Goal: Transaction & Acquisition: Purchase product/service

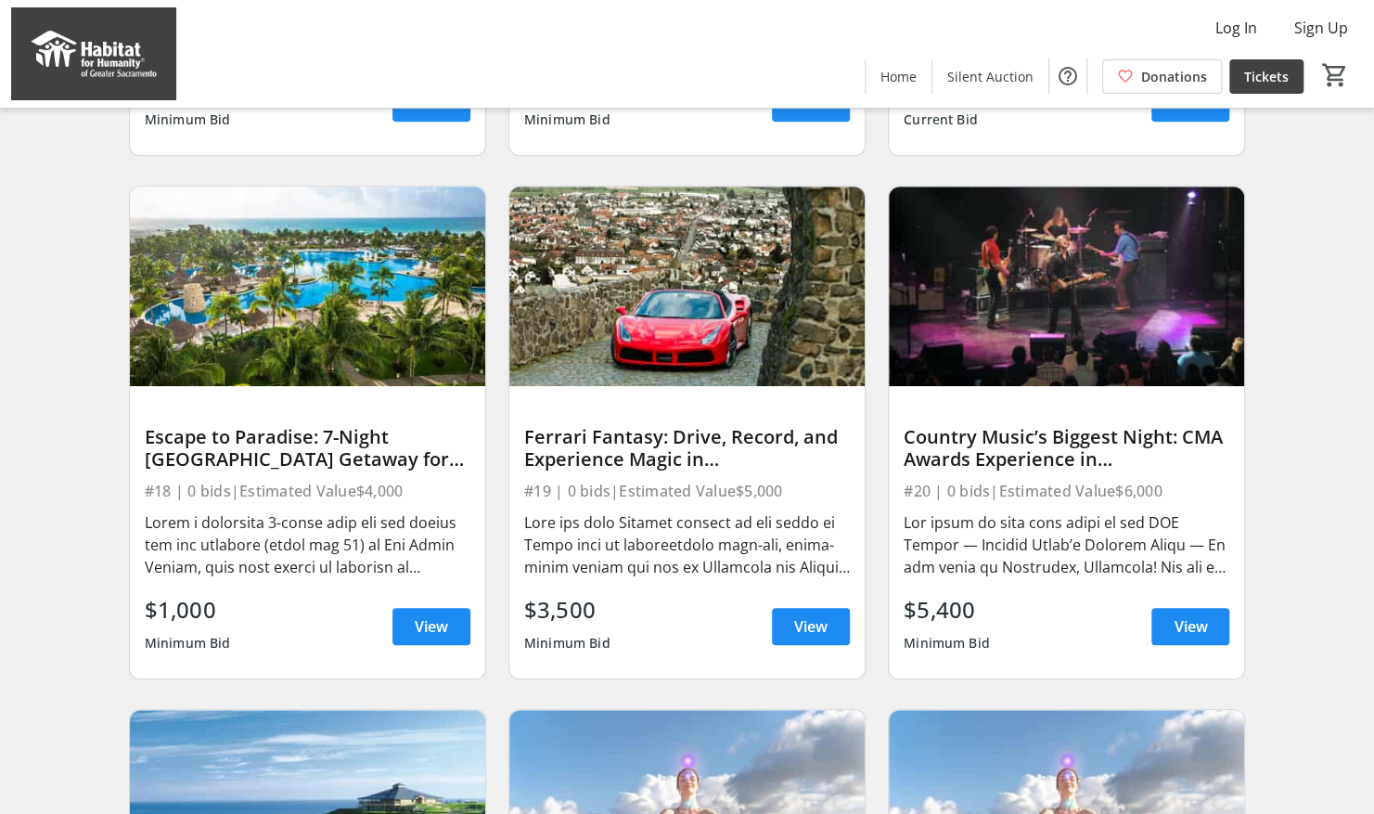
scroll to position [649, 0]
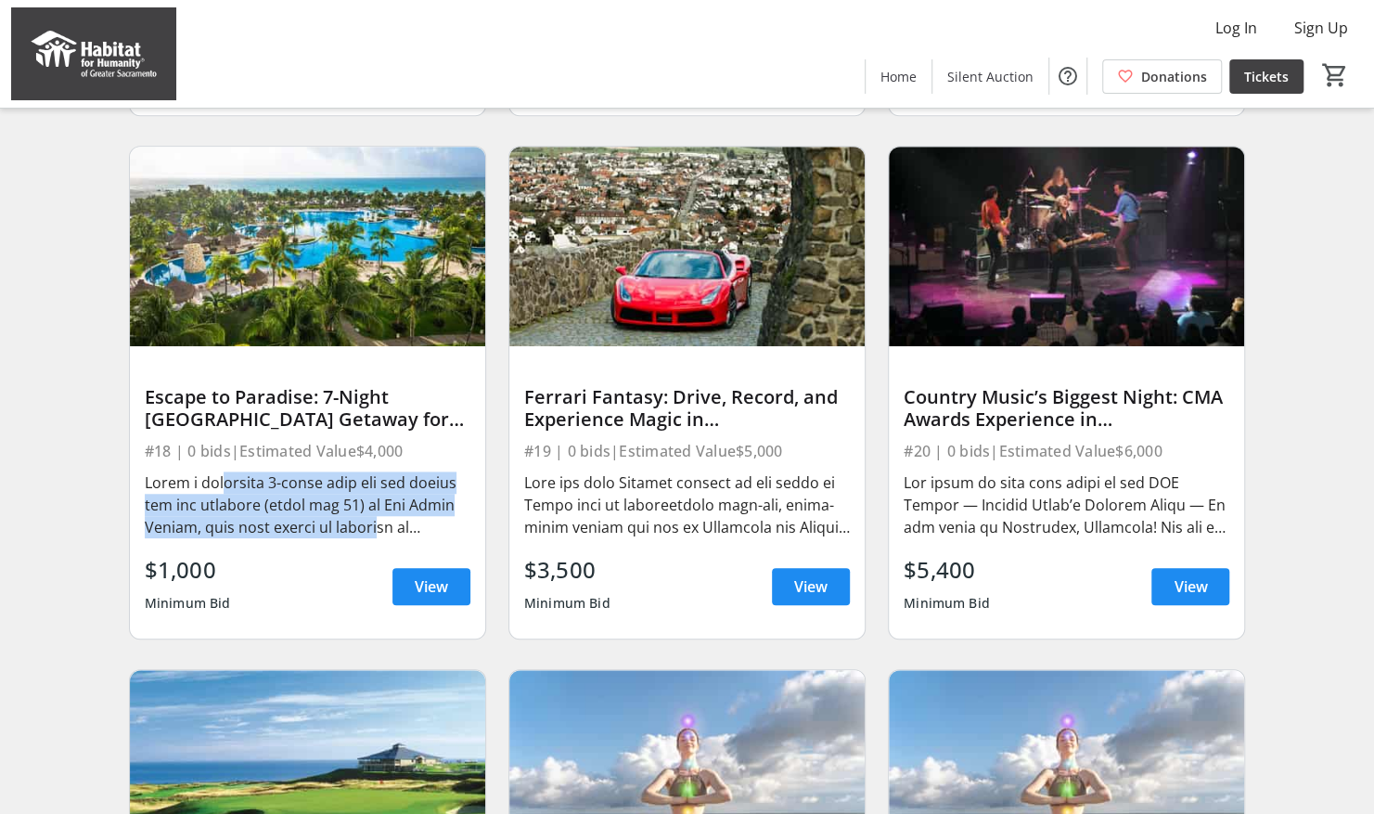
drag, startPoint x: 212, startPoint y: 499, endPoint x: 364, endPoint y: 536, distance: 155.7
click at [364, 536] on div at bounding box center [308, 504] width 326 height 67
drag, startPoint x: 364, startPoint y: 536, endPoint x: 295, endPoint y: 510, distance: 73.4
click at [295, 510] on div at bounding box center [308, 504] width 326 height 67
drag, startPoint x: 301, startPoint y: 487, endPoint x: 436, endPoint y: 542, distance: 146.1
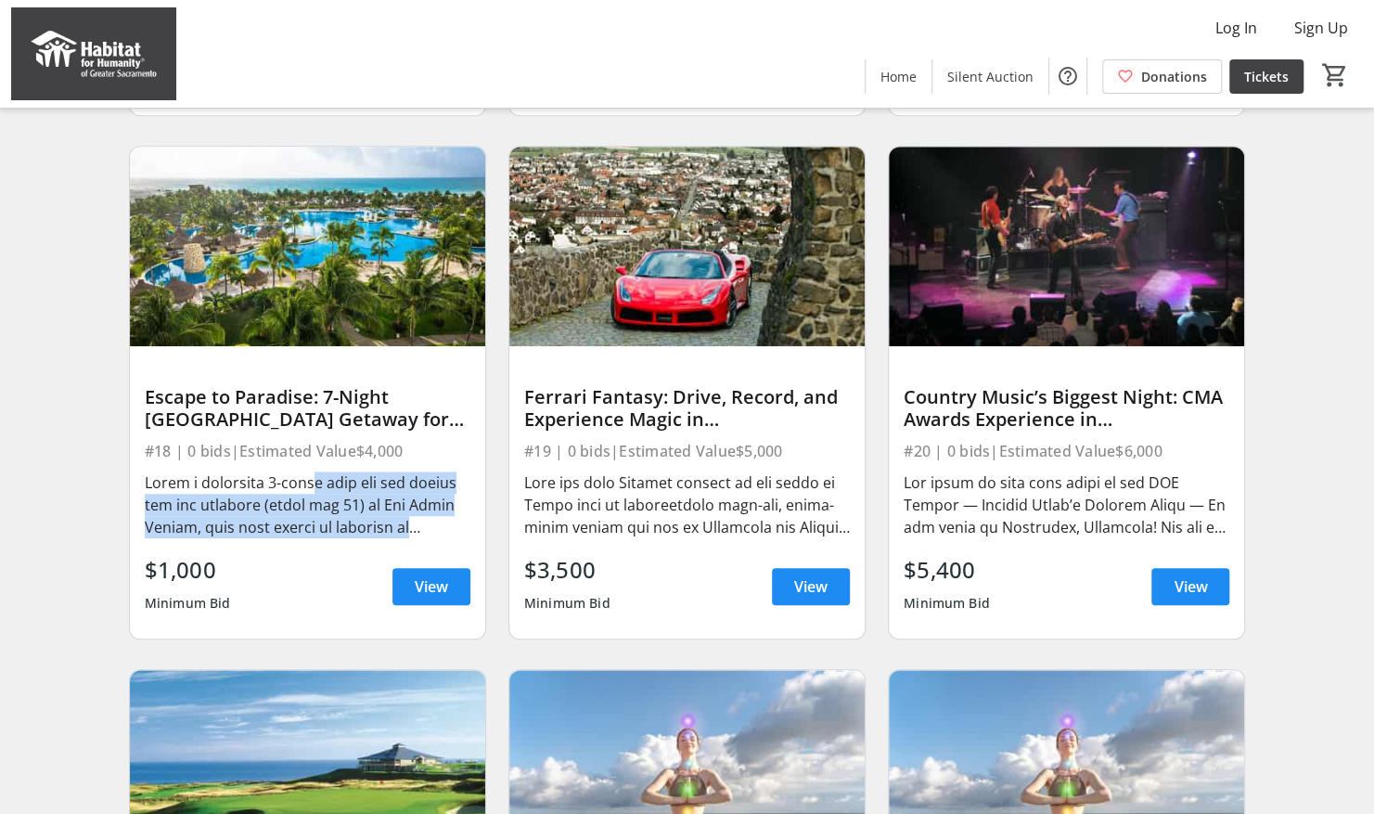
click at [436, 538] on div at bounding box center [308, 504] width 326 height 67
drag, startPoint x: 436, startPoint y: 542, endPoint x: 334, endPoint y: 528, distance: 103.0
click at [334, 528] on div at bounding box center [308, 504] width 326 height 67
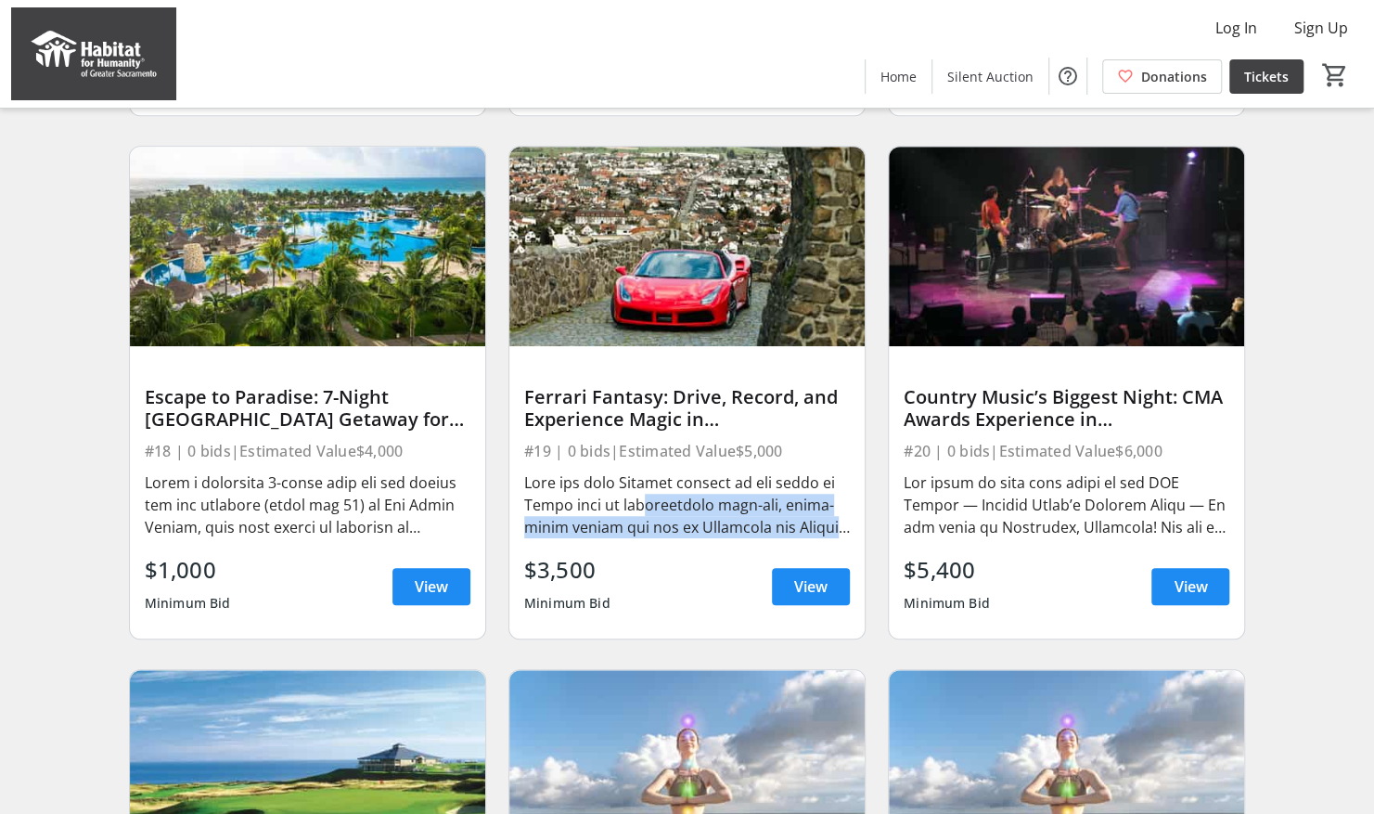
drag, startPoint x: 625, startPoint y: 521, endPoint x: 831, endPoint y: 551, distance: 208.1
click at [831, 538] on div at bounding box center [687, 504] width 326 height 67
drag, startPoint x: 831, startPoint y: 551, endPoint x: 675, endPoint y: 539, distance: 156.3
click at [679, 538] on div at bounding box center [687, 504] width 326 height 67
click at [636, 516] on div at bounding box center [687, 504] width 326 height 67
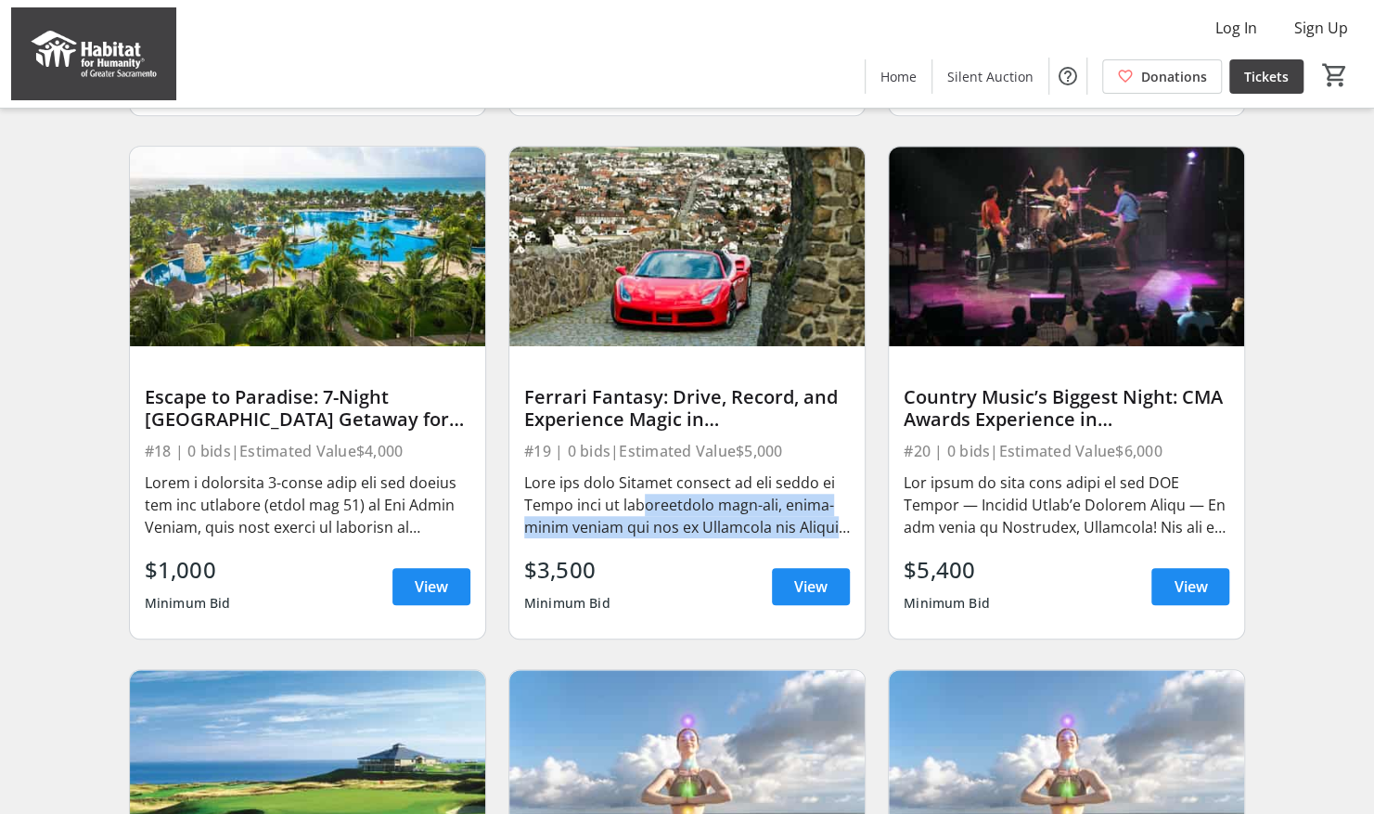
drag, startPoint x: 627, startPoint y: 510, endPoint x: 795, endPoint y: 548, distance: 172.2
click at [795, 538] on div at bounding box center [687, 504] width 326 height 67
drag, startPoint x: 795, startPoint y: 548, endPoint x: 724, endPoint y: 542, distance: 71.7
click at [724, 538] on div at bounding box center [687, 504] width 326 height 67
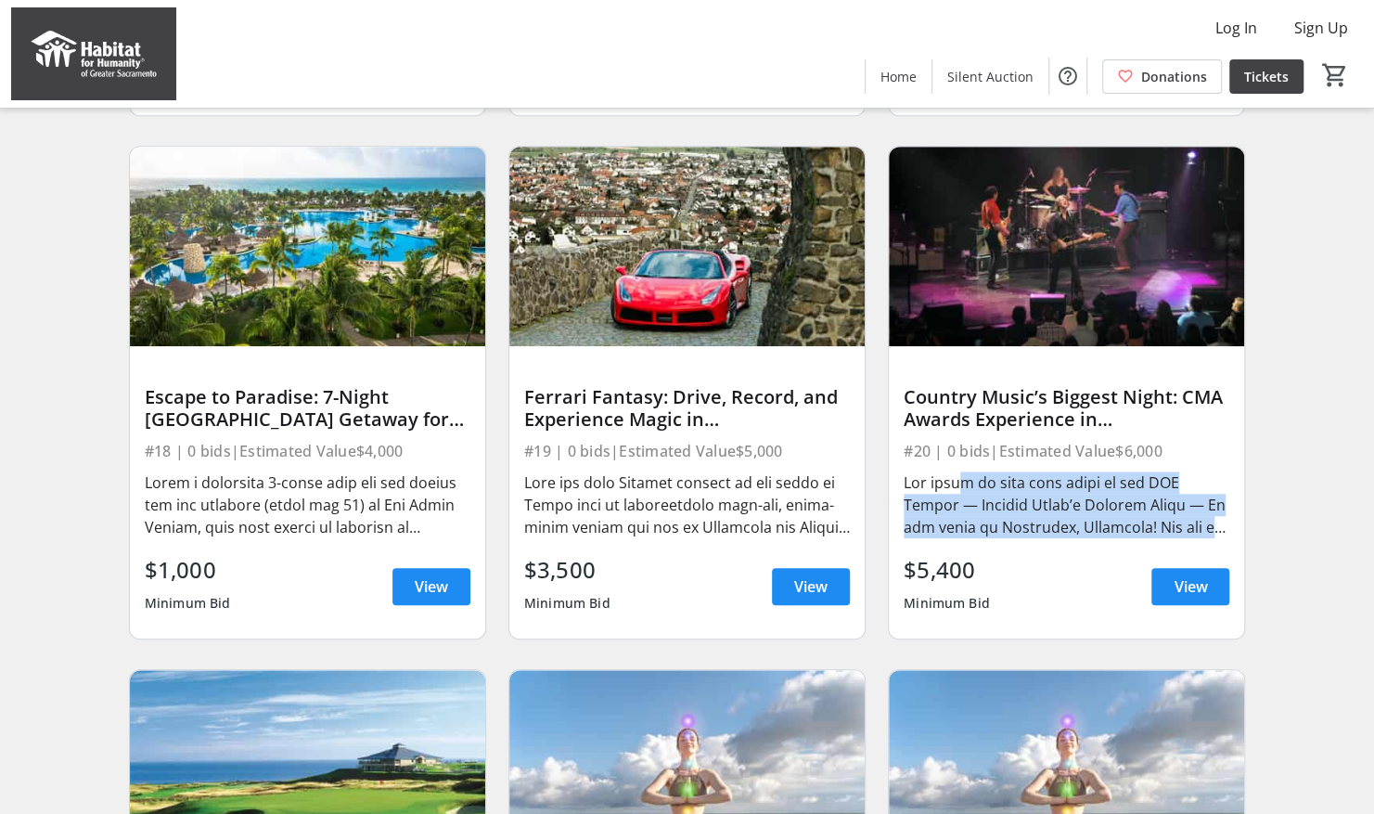
drag, startPoint x: 950, startPoint y: 494, endPoint x: 1250, endPoint y: 547, distance: 304.5
click at [1250, 547] on div "Country Music’s Biggest Night: CMA Awards Experience in [GEOGRAPHIC_DATA] for T…" at bounding box center [1066, 392] width 379 height 523
drag, startPoint x: 1250, startPoint y: 547, endPoint x: 1075, endPoint y: 536, distance: 174.8
click at [1075, 536] on div at bounding box center [1067, 504] width 326 height 67
click at [1041, 514] on div at bounding box center [1067, 504] width 326 height 67
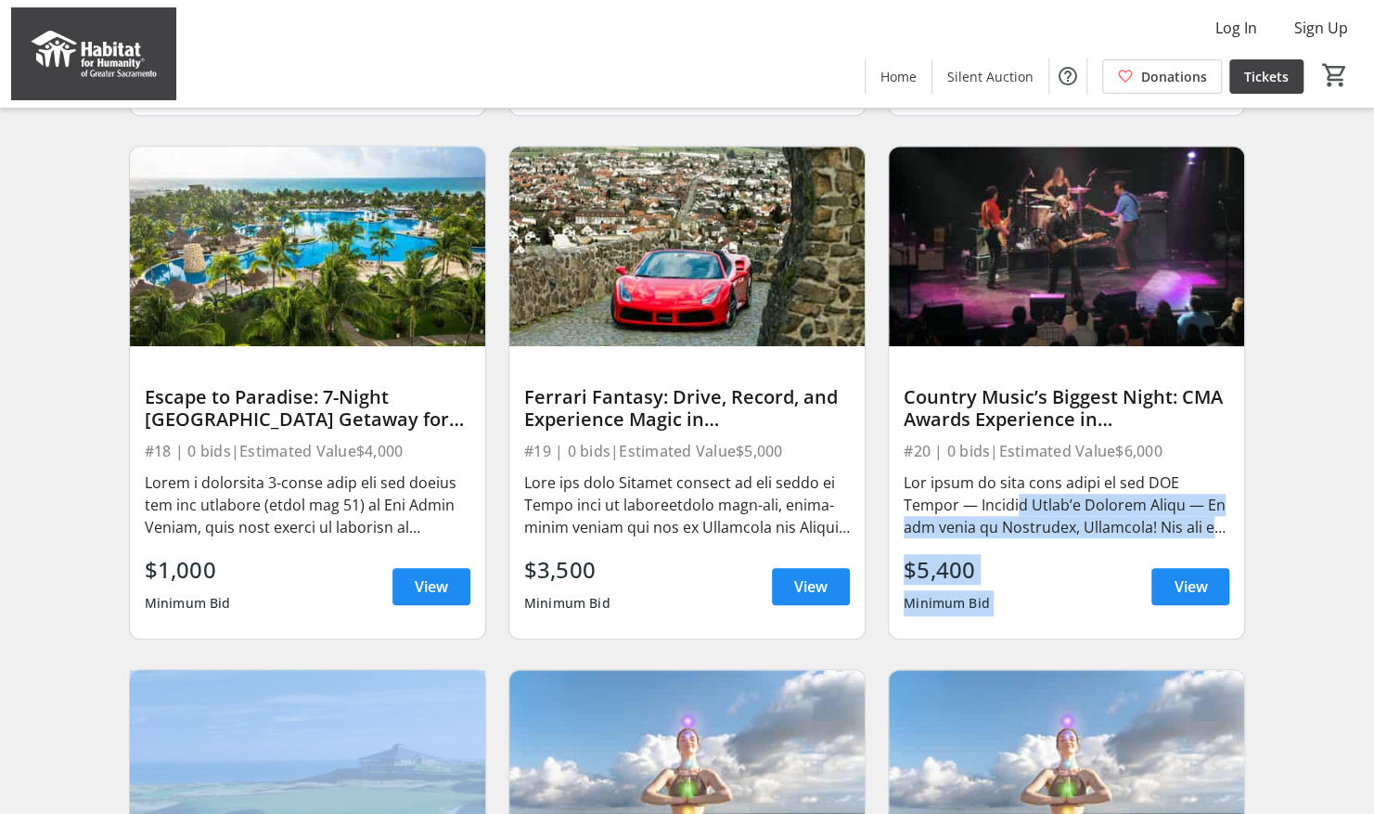
drag, startPoint x: 1029, startPoint y: 512, endPoint x: 1223, endPoint y: 560, distance: 199.8
click at [1223, 560] on div "Country Music’s Biggest Night: CMA Awards Experience in [GEOGRAPHIC_DATA] for T…" at bounding box center [1066, 491] width 355 height 291
drag, startPoint x: 1223, startPoint y: 560, endPoint x: 1051, endPoint y: 540, distance: 172.9
click at [1051, 538] on div at bounding box center [1067, 504] width 326 height 67
click at [1011, 533] on div at bounding box center [1067, 504] width 326 height 67
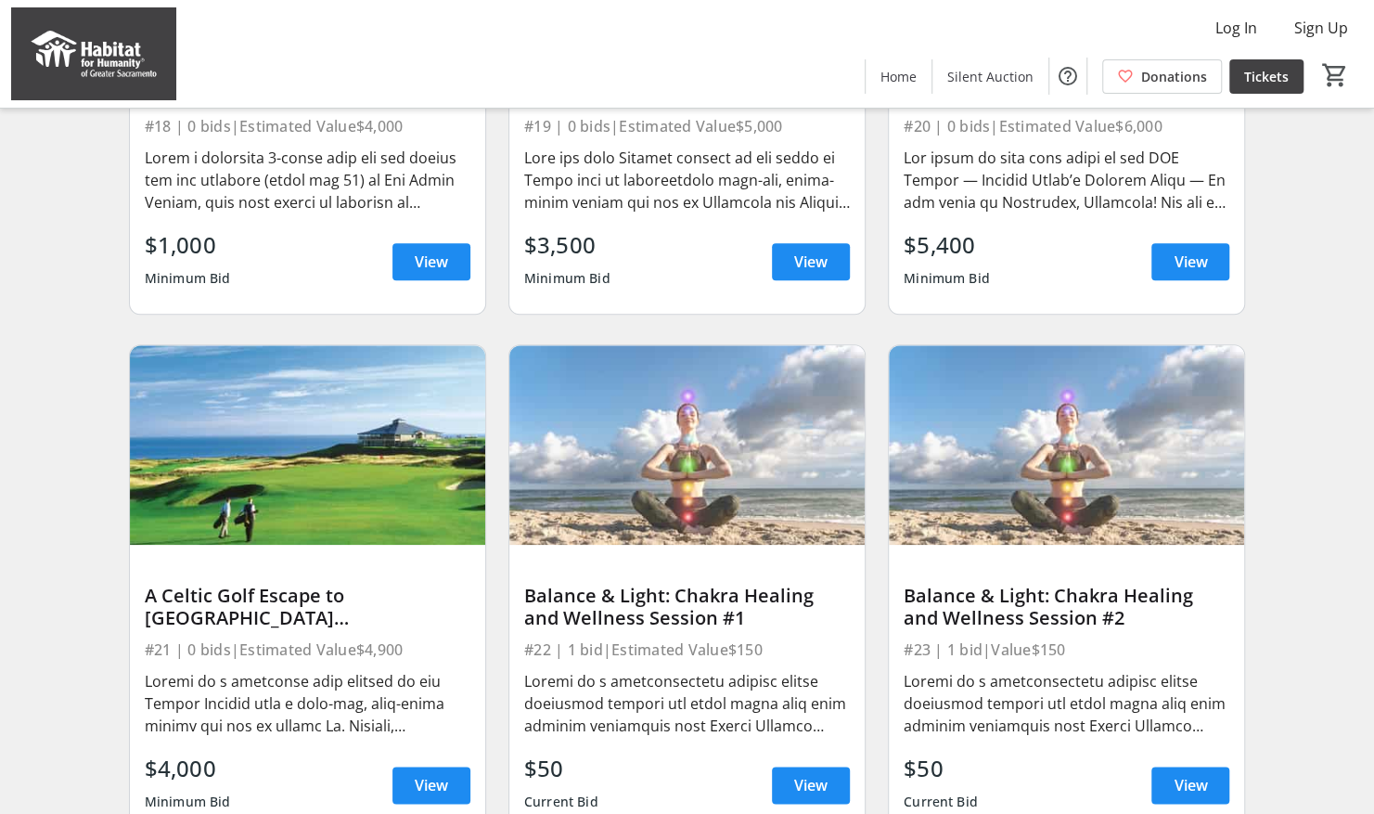
scroll to position [1021, 0]
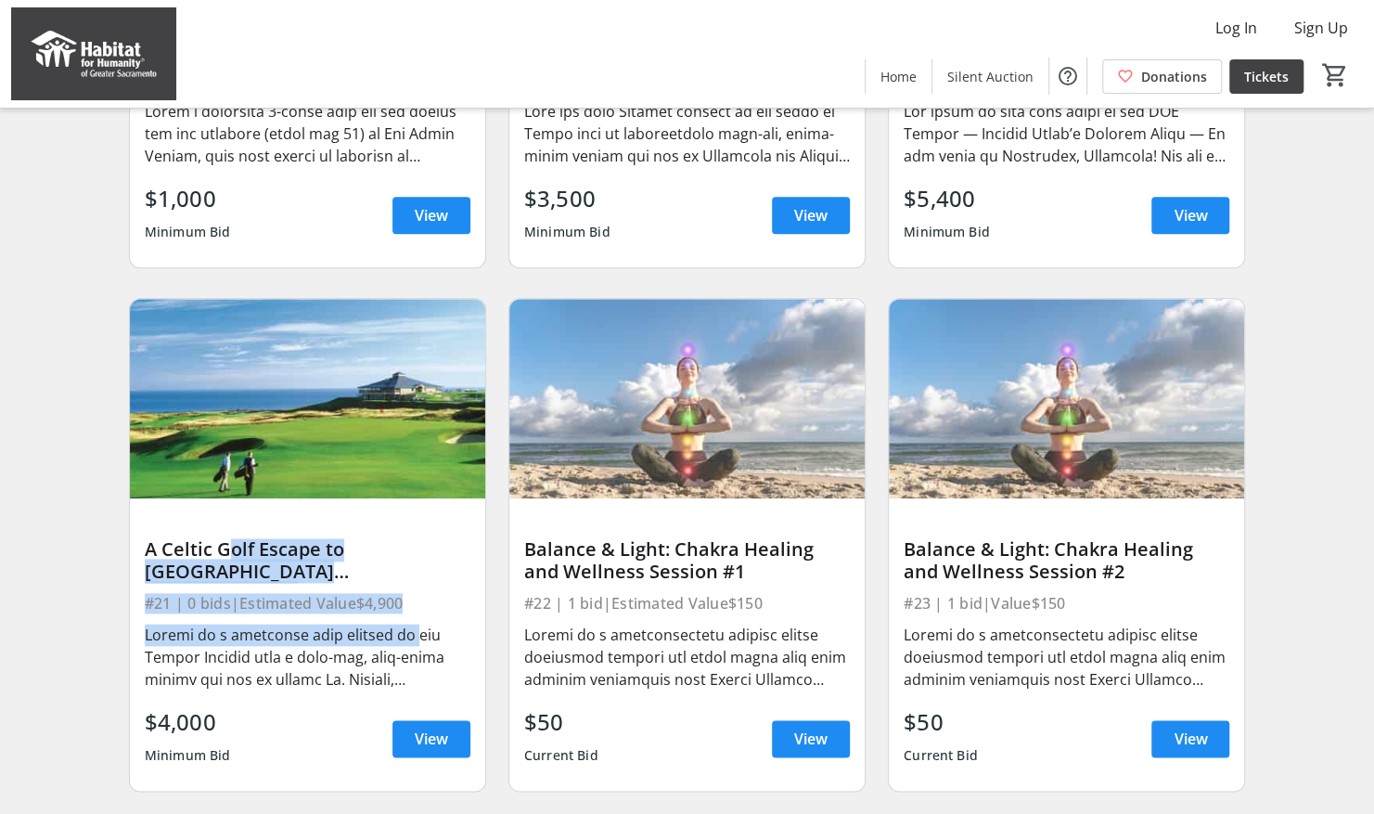
drag, startPoint x: 215, startPoint y: 560, endPoint x: 401, endPoint y: 654, distance: 207.9
click at [401, 654] on div "A Celtic Golf Escape to [GEOGRAPHIC_DATA][PERSON_NAME], [GEOGRAPHIC_DATA] or [G…" at bounding box center [307, 643] width 355 height 291
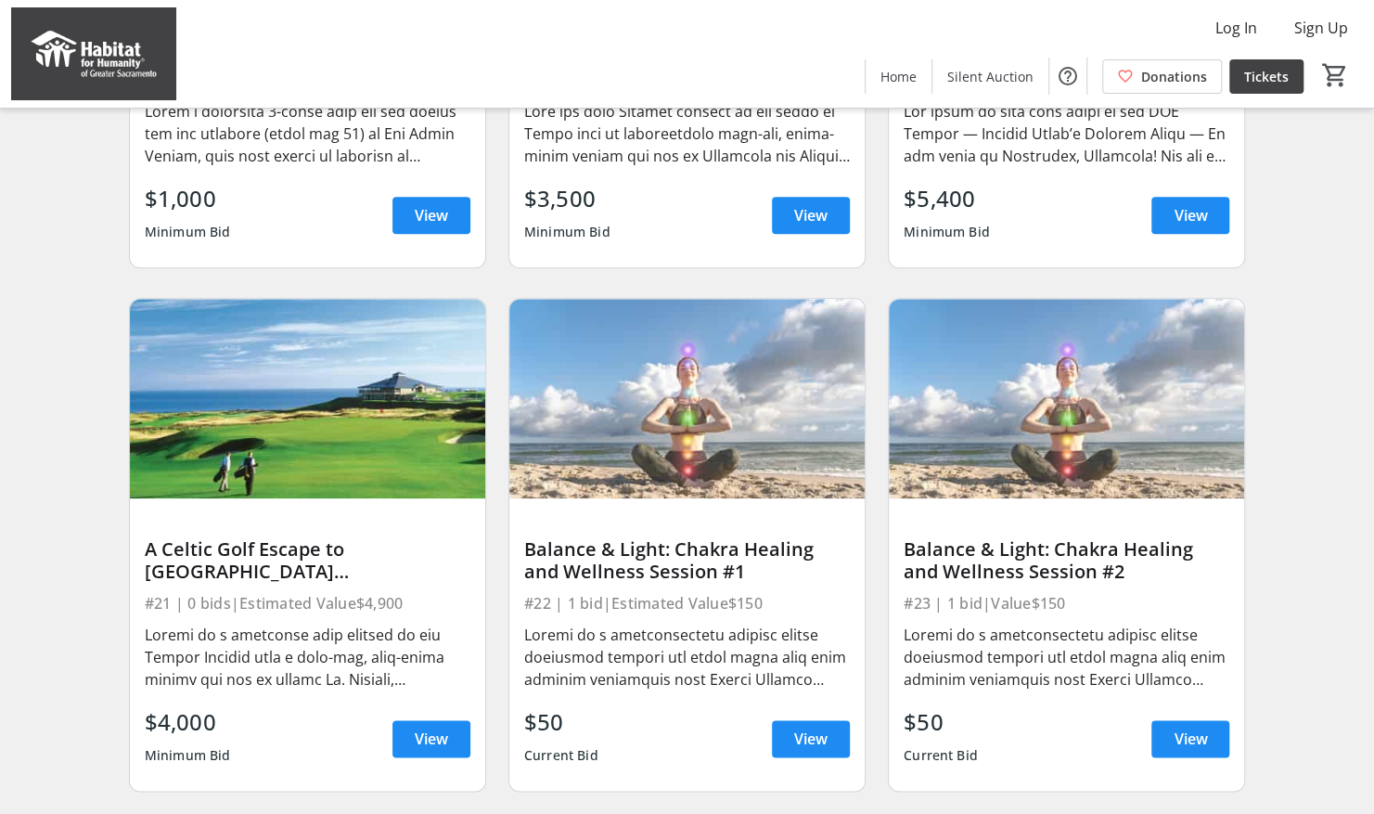
drag, startPoint x: 401, startPoint y: 654, endPoint x: 274, endPoint y: 662, distance: 127.3
click at [274, 662] on div at bounding box center [308, 656] width 326 height 67
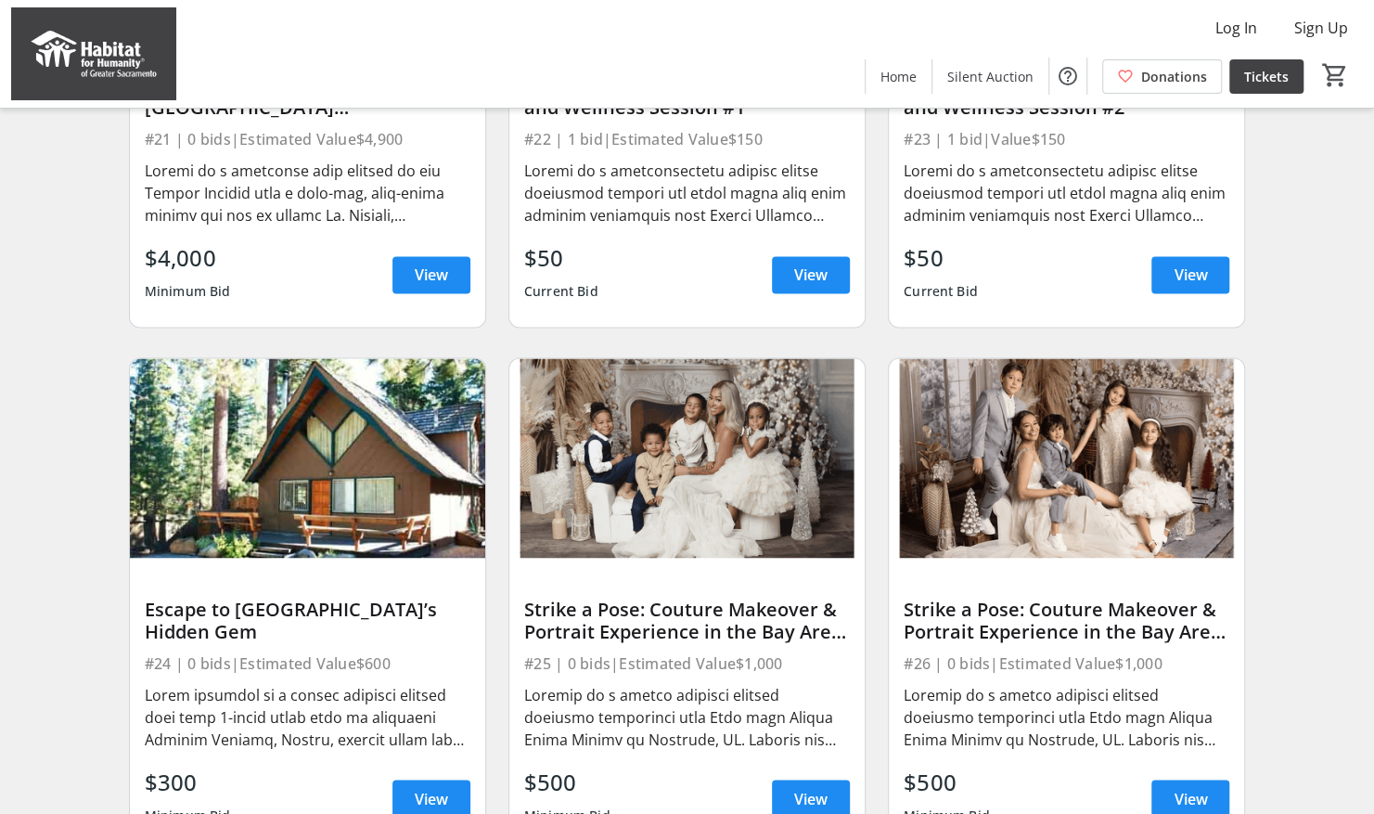
scroll to position [1577, 0]
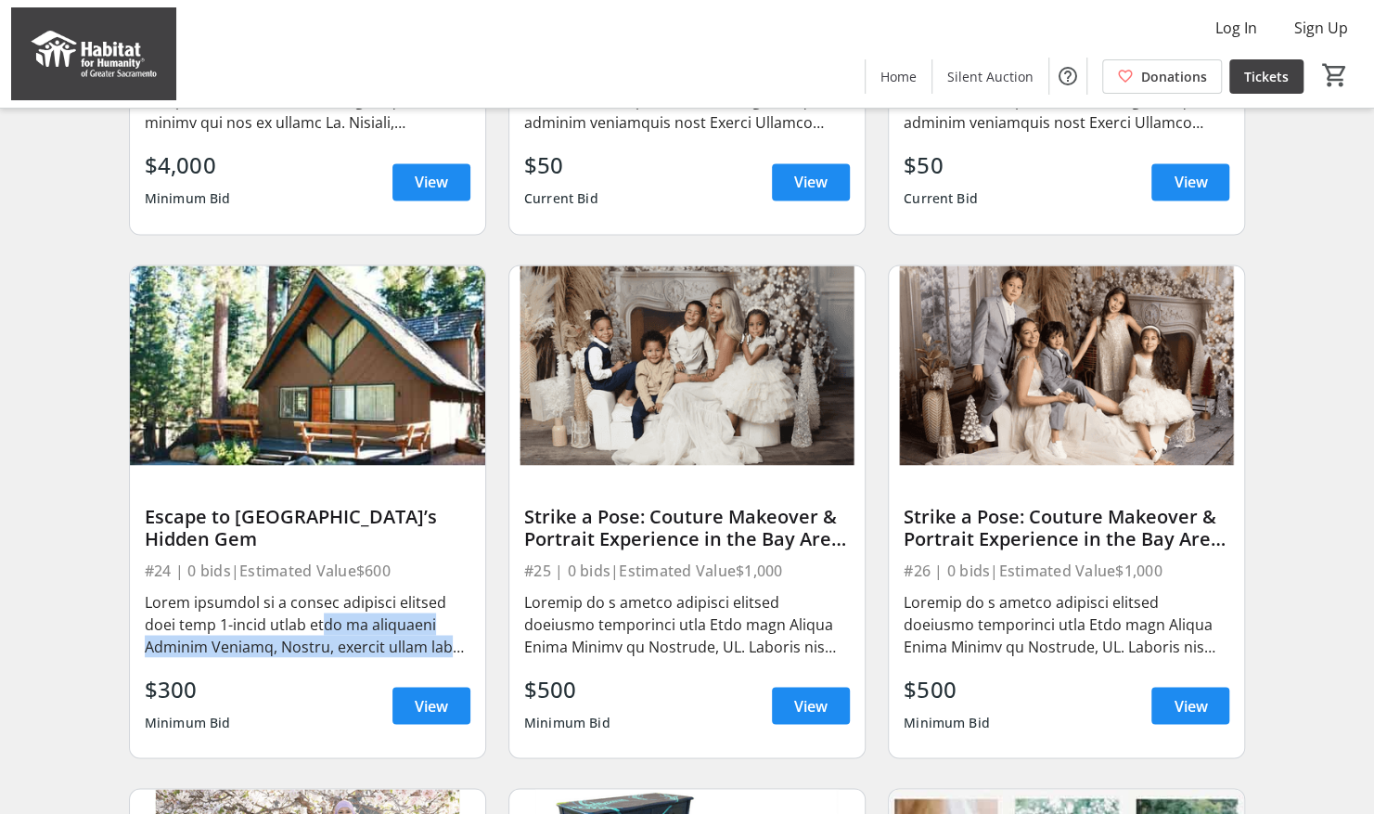
drag, startPoint x: 304, startPoint y: 610, endPoint x: 448, endPoint y: 638, distance: 146.5
click at [448, 638] on div at bounding box center [308, 623] width 326 height 67
drag, startPoint x: 448, startPoint y: 638, endPoint x: 405, endPoint y: 631, distance: 44.2
click at [405, 631] on div at bounding box center [308, 623] width 326 height 67
click at [1097, 599] on div at bounding box center [1067, 623] width 326 height 74
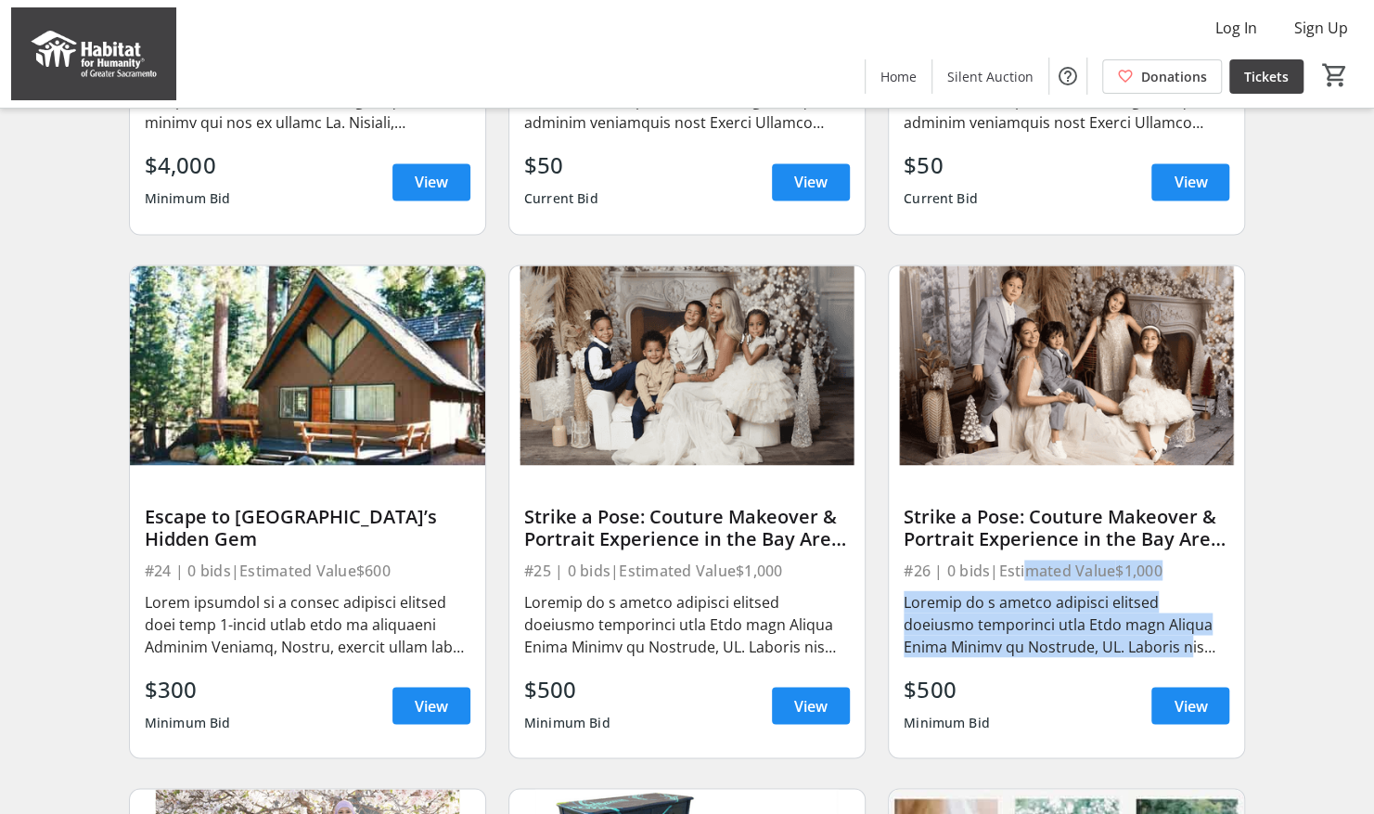
drag, startPoint x: 1030, startPoint y: 596, endPoint x: 1110, endPoint y: 653, distance: 98.4
click at [1110, 653] on div "Strike a Pose: Couture Makeover & Portrait Experience in the Bay Area #2 #26 | …" at bounding box center [1066, 610] width 355 height 291
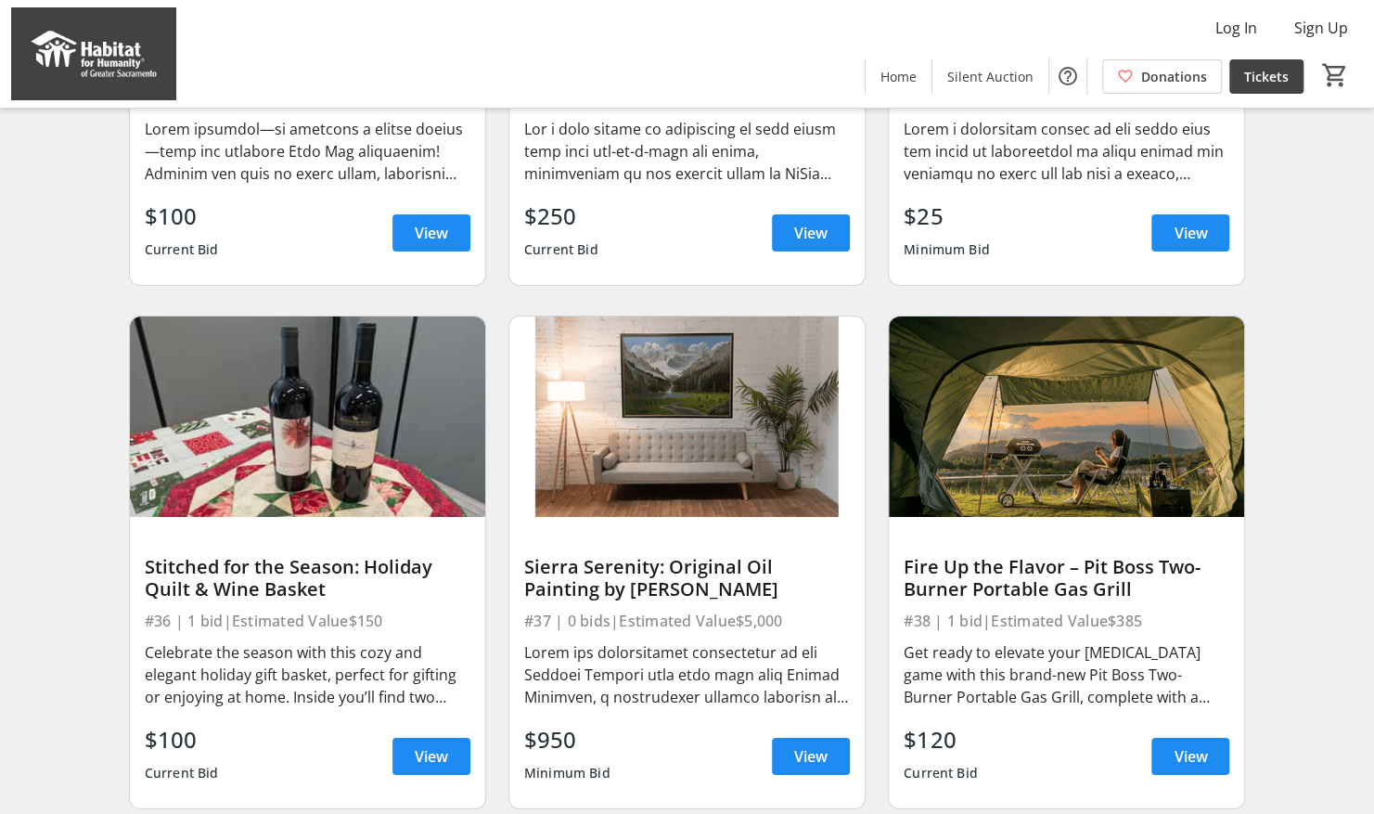
scroll to position [3680, 0]
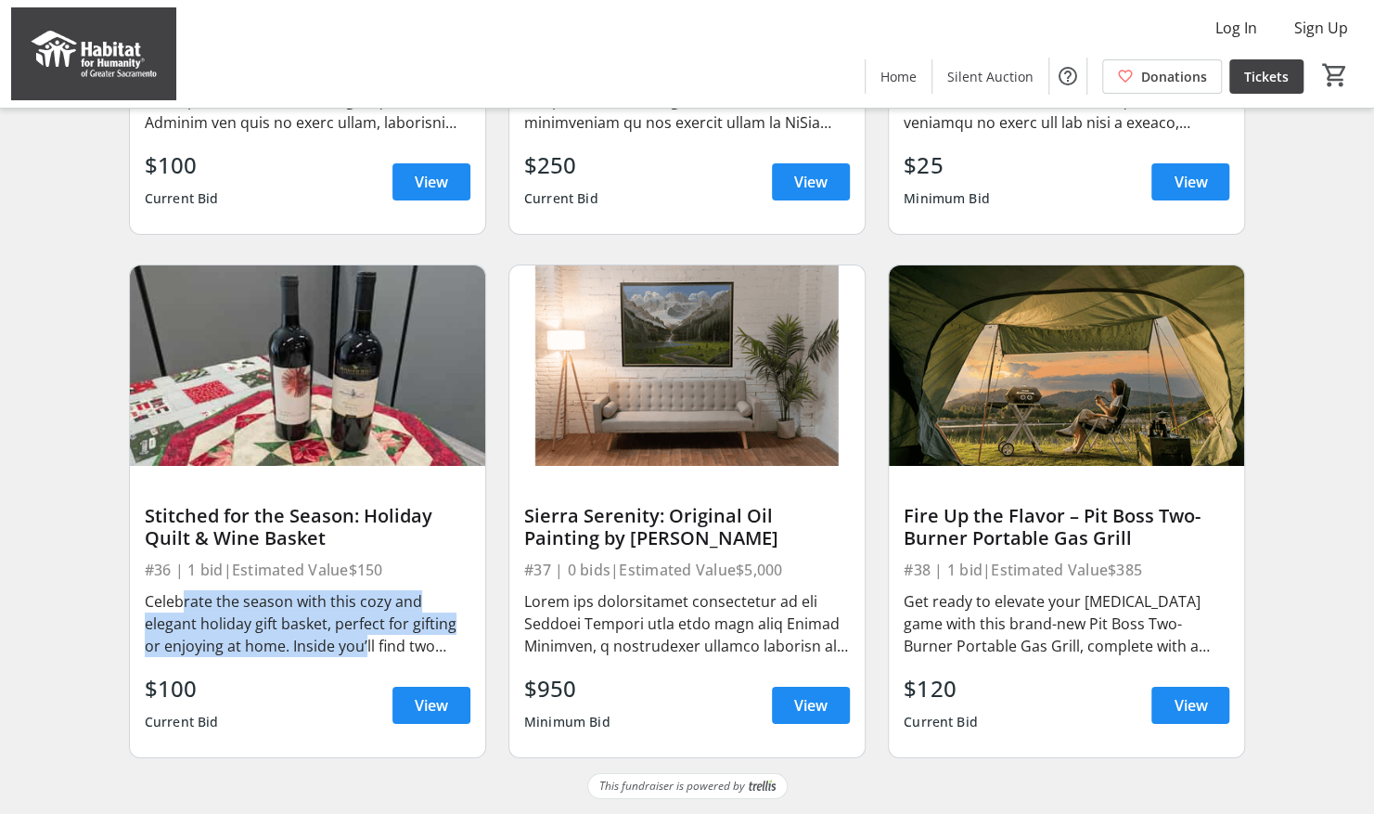
drag, startPoint x: 170, startPoint y: 607, endPoint x: 362, endPoint y: 640, distance: 194.9
click at [362, 640] on div "Celebrate the season with this cozy and elegant holiday gift basket, perfect fo…" at bounding box center [308, 623] width 326 height 67
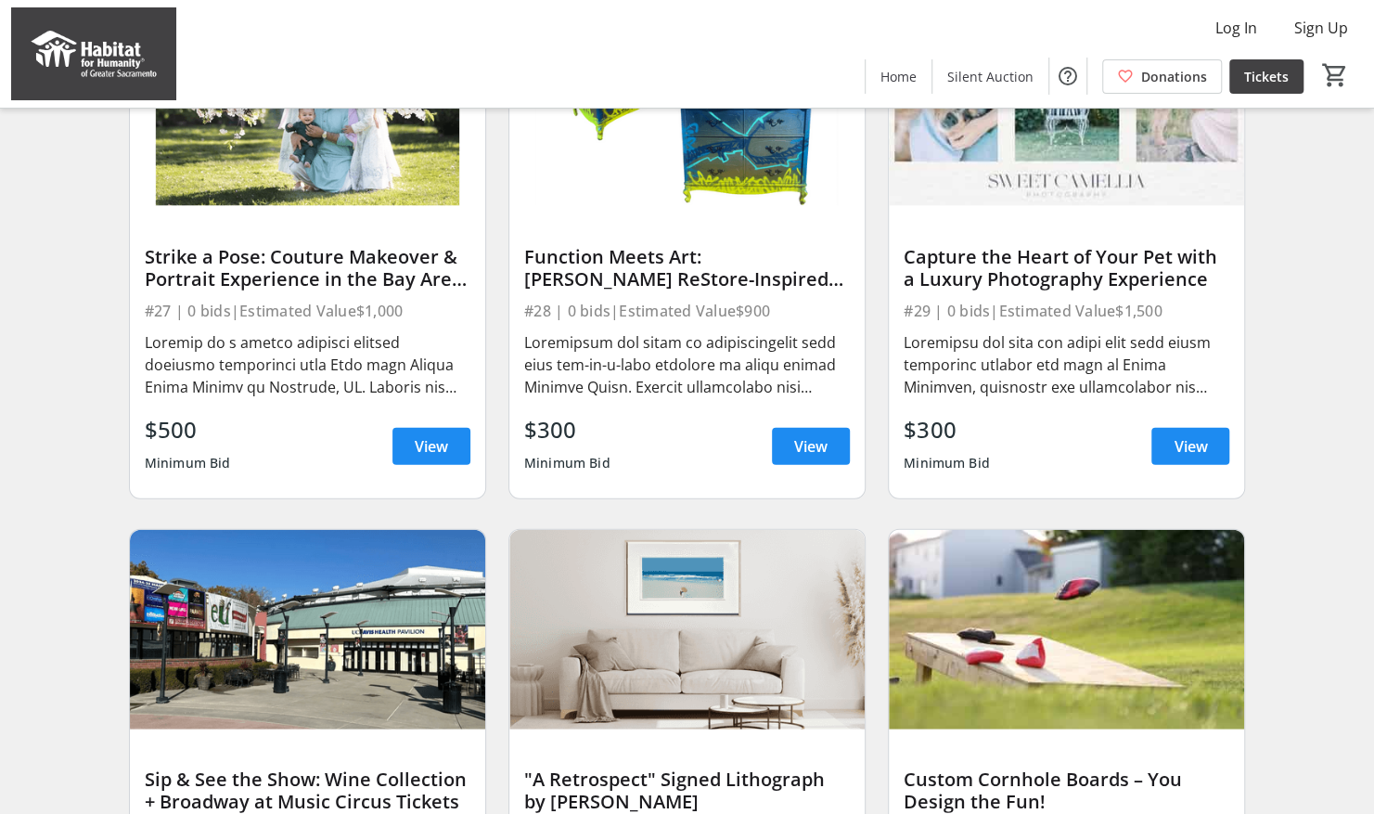
scroll to position [2041, 0]
